Goal: Find specific page/section: Find specific page/section

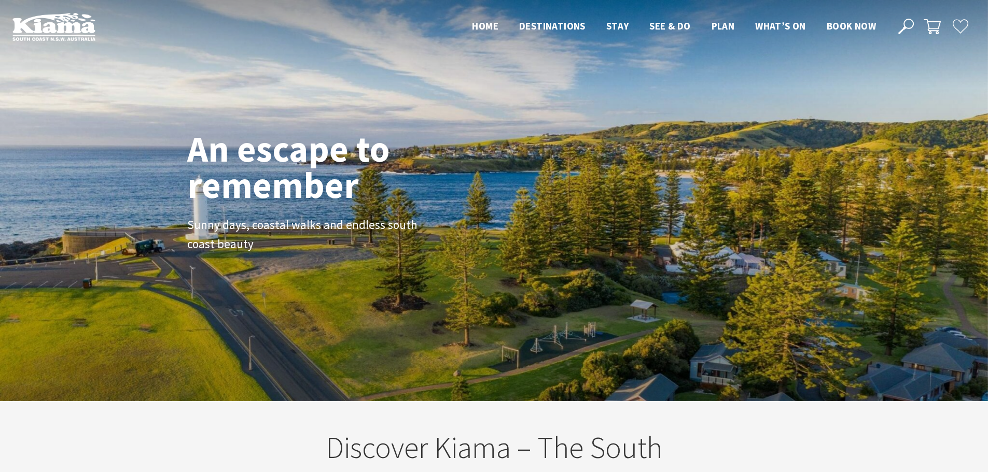
scroll to position [176, 995]
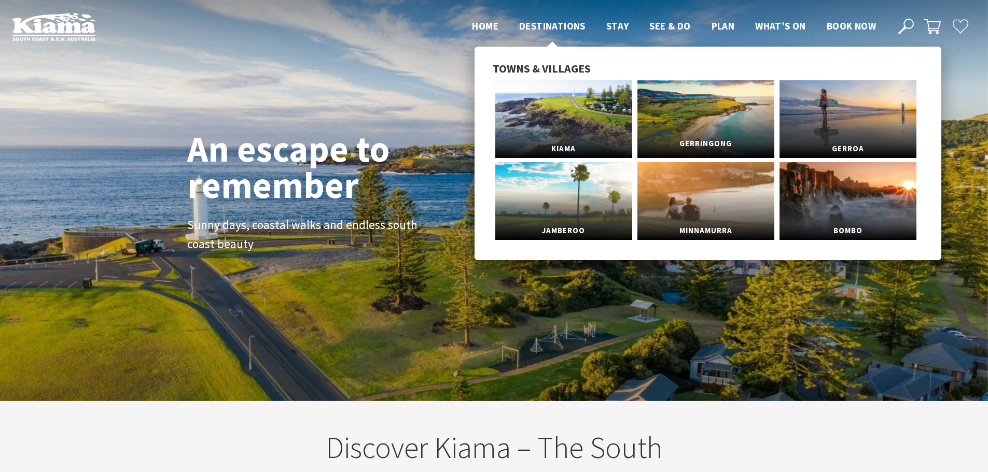
click at [724, 124] on link "Gerringong" at bounding box center [705, 119] width 137 height 78
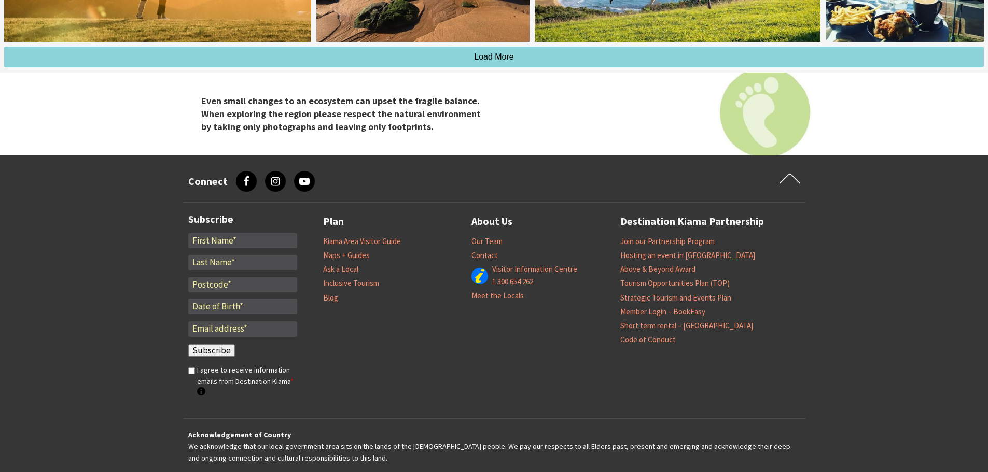
scroll to position [3249, 0]
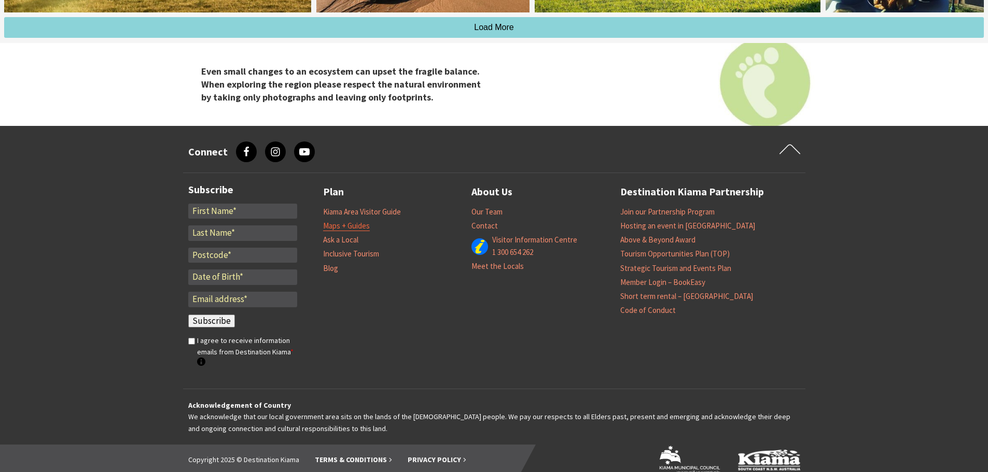
click at [335, 221] on link "Maps + Guides" at bounding box center [346, 226] width 47 height 10
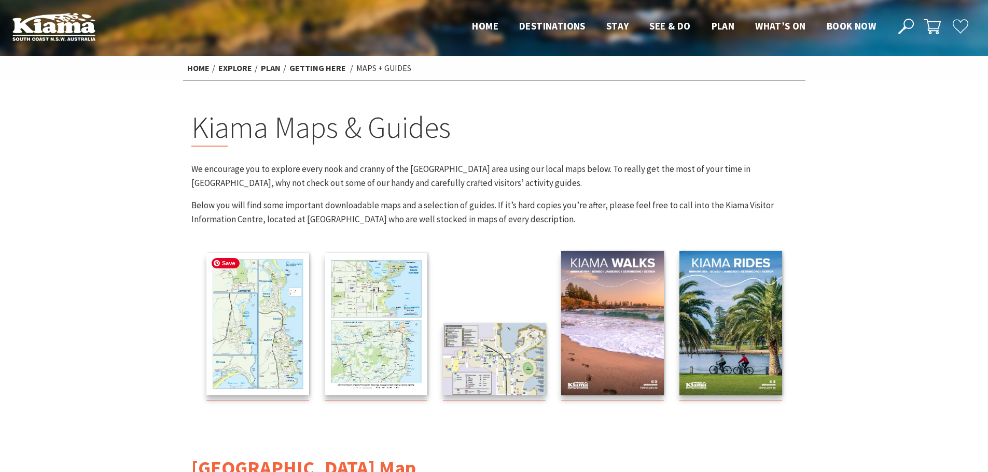
scroll to position [207, 0]
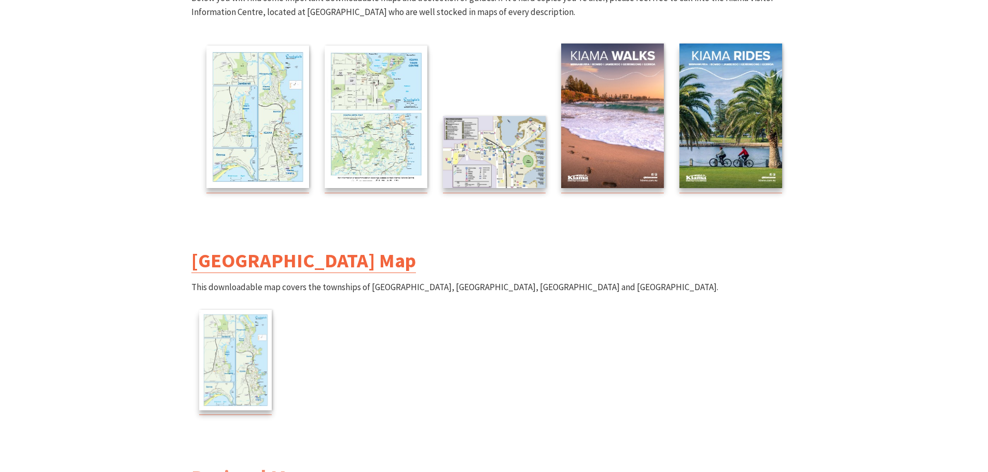
click at [295, 262] on link "[GEOGRAPHIC_DATA] Map" at bounding box center [303, 260] width 224 height 25
